Goal: Find specific page/section: Find specific page/section

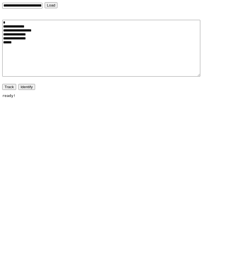
click at [116, 50] on textarea "**********" at bounding box center [101, 48] width 198 height 57
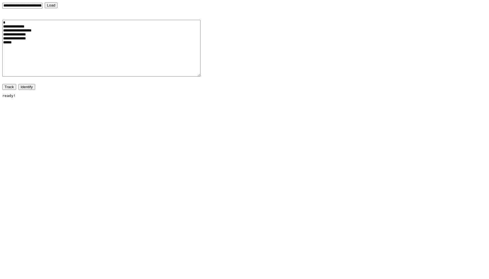
click at [34, 4] on input "**********" at bounding box center [22, 6] width 40 height 6
type input "***"
click at [45, 2] on button "Load" at bounding box center [51, 5] width 13 height 6
